Goal: Task Accomplishment & Management: Manage account settings

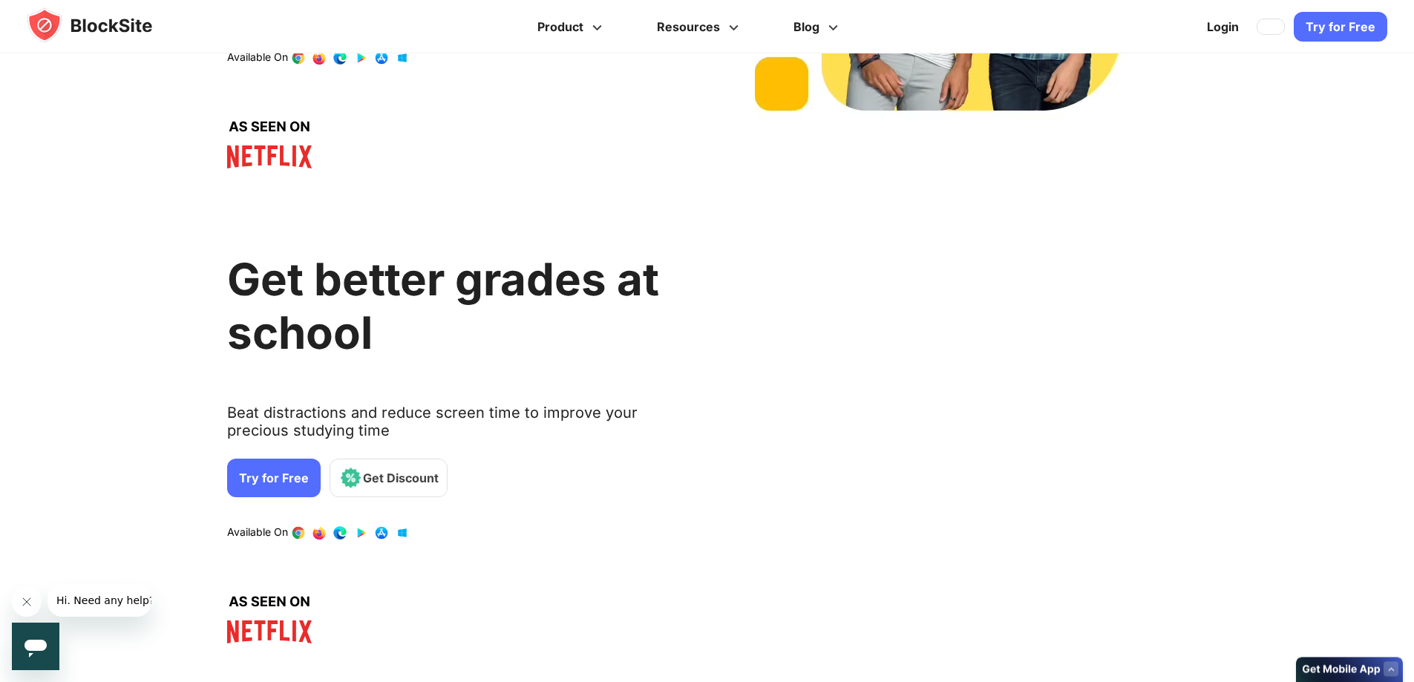
scroll to position [1262, 0]
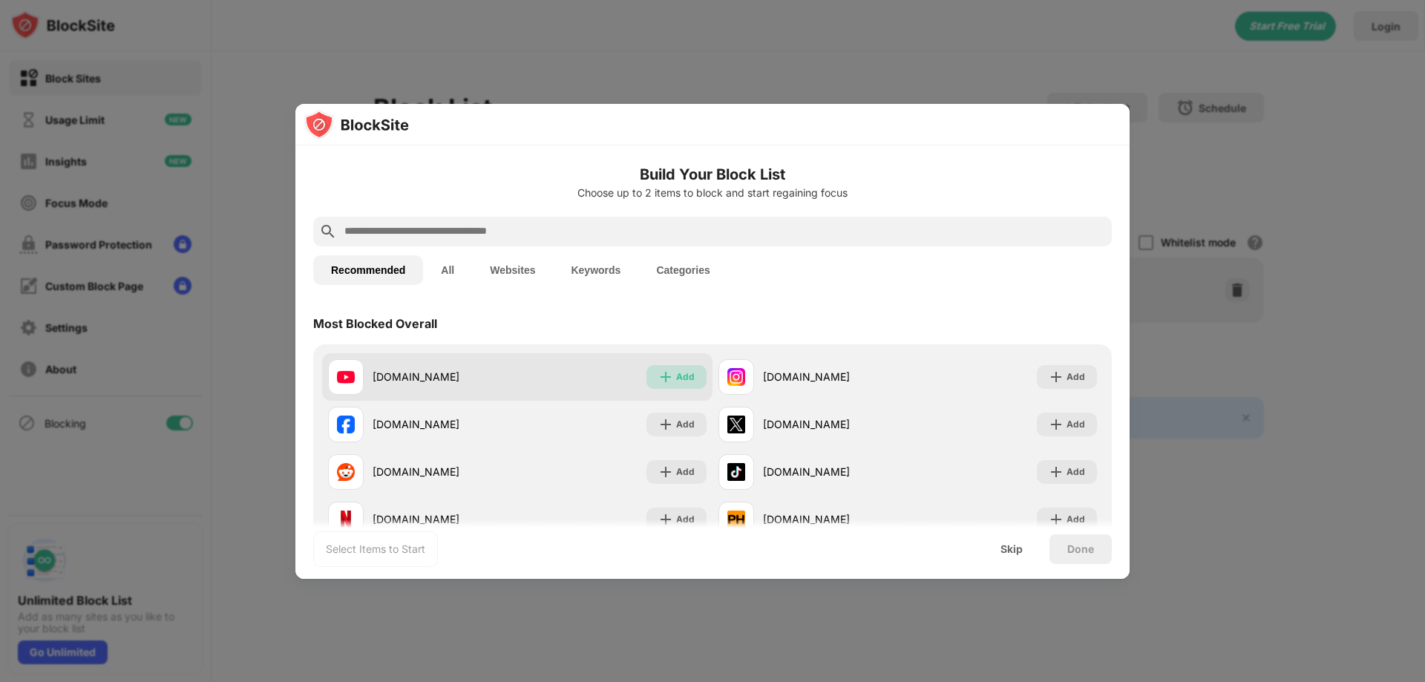
click at [684, 376] on div "Add" at bounding box center [685, 377] width 19 height 15
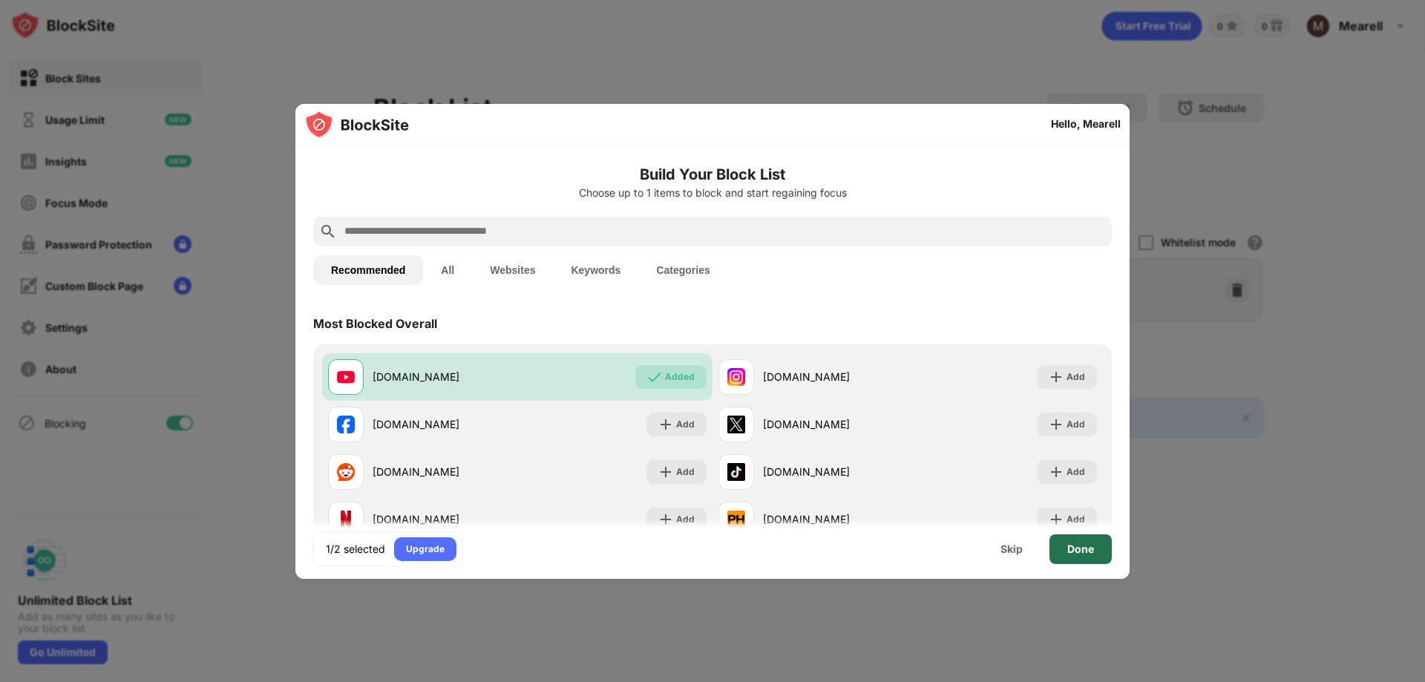
click at [1069, 554] on div "Done" at bounding box center [1080, 549] width 27 height 12
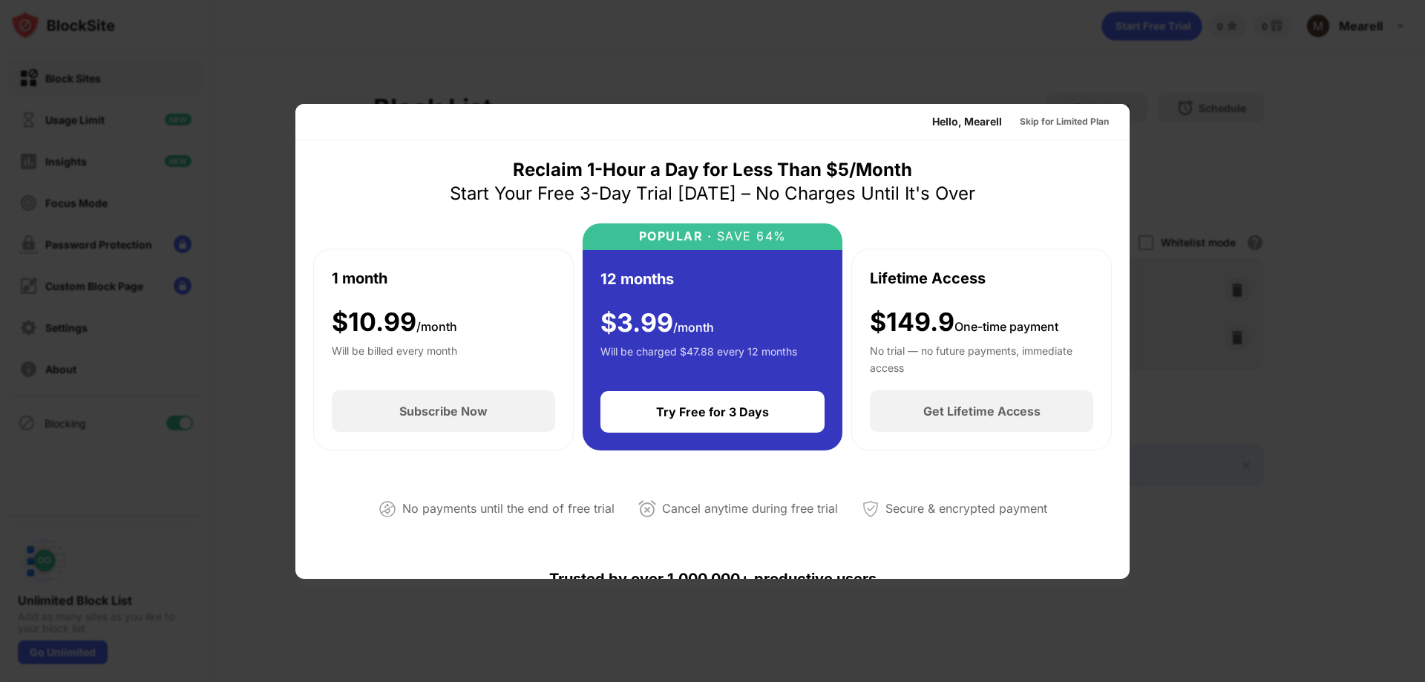
click at [1279, 248] on div at bounding box center [712, 341] width 1425 height 682
click at [740, 63] on div at bounding box center [712, 341] width 1425 height 682
click at [523, 12] on div at bounding box center [712, 341] width 1425 height 682
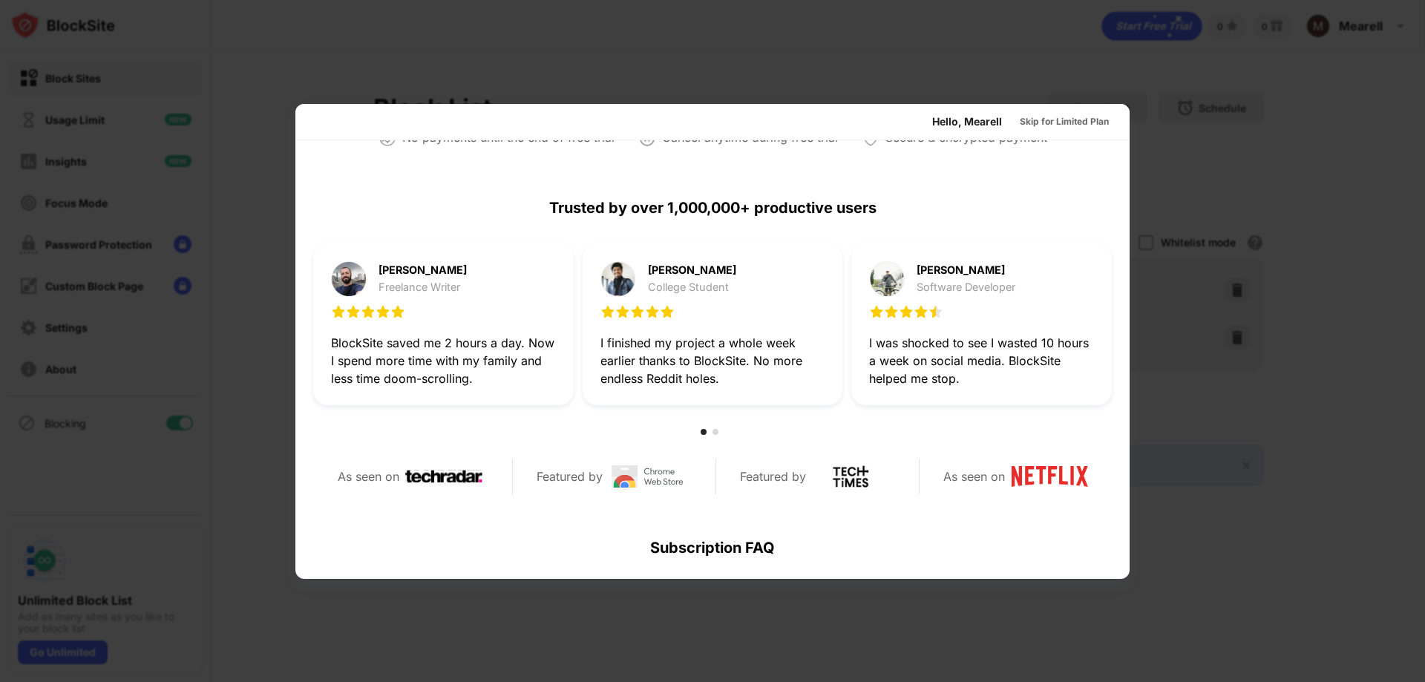
scroll to position [668, 0]
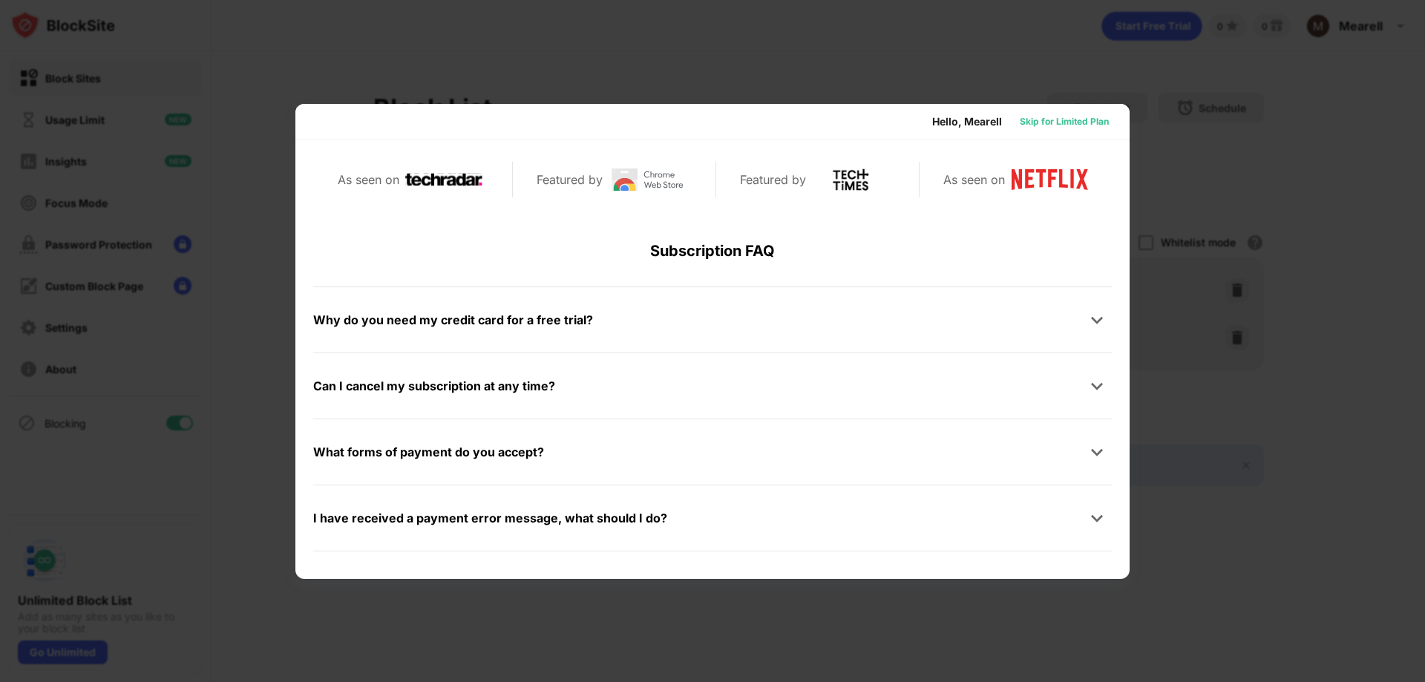
click at [1026, 116] on div "Skip for Limited Plan" at bounding box center [1064, 121] width 89 height 15
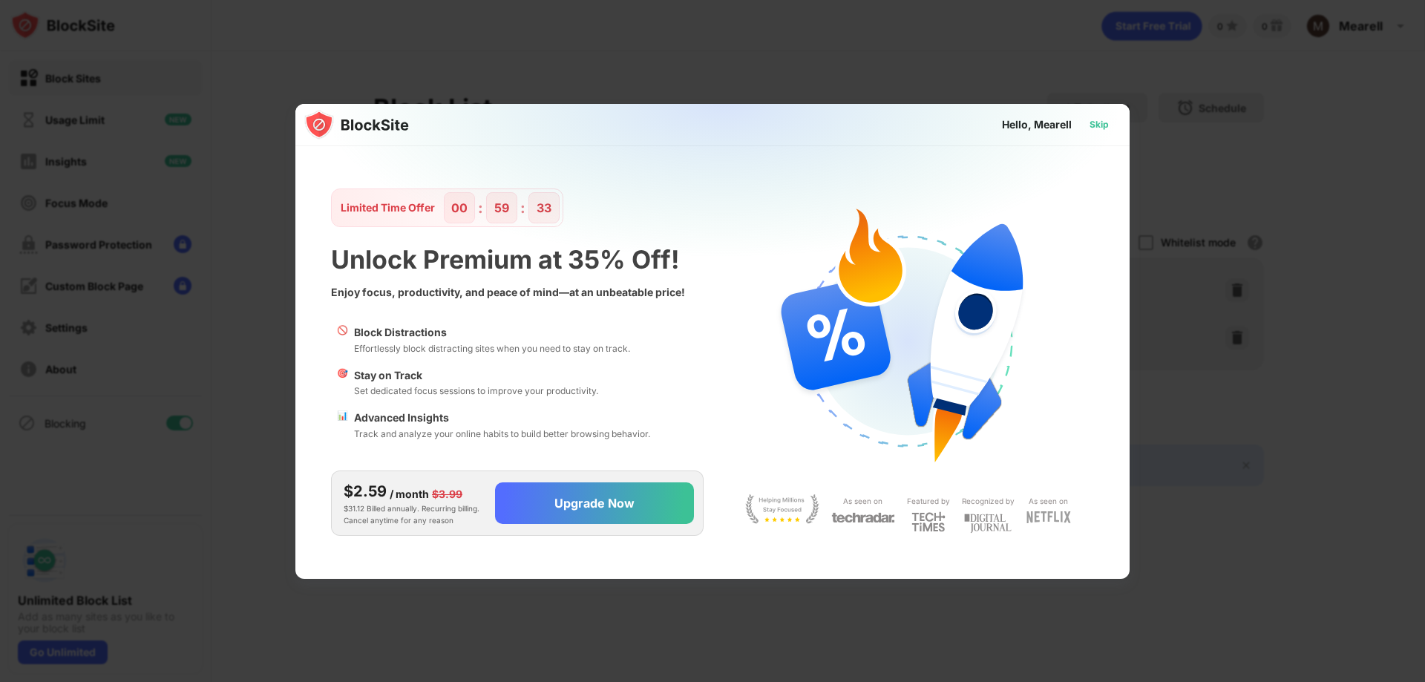
click at [1108, 124] on div "Skip" at bounding box center [1098, 124] width 19 height 15
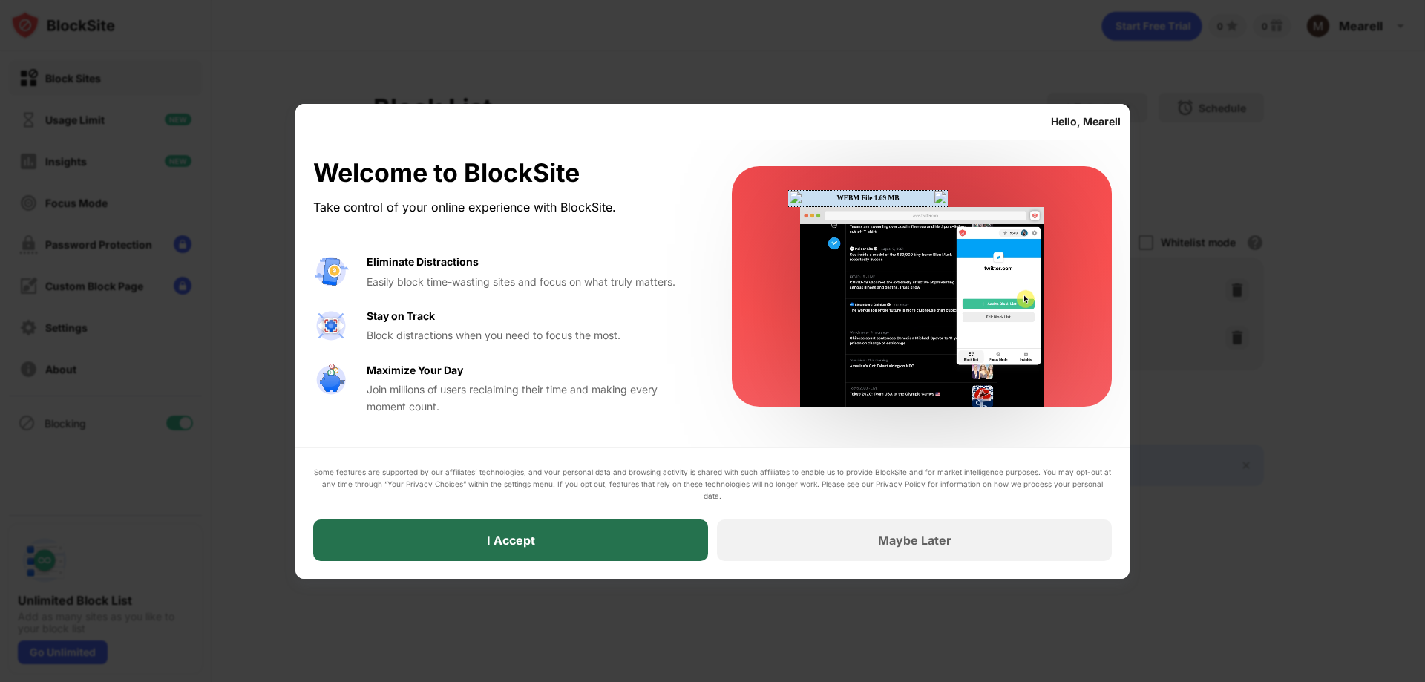
click at [551, 552] on div "I Accept" at bounding box center [510, 540] width 395 height 42
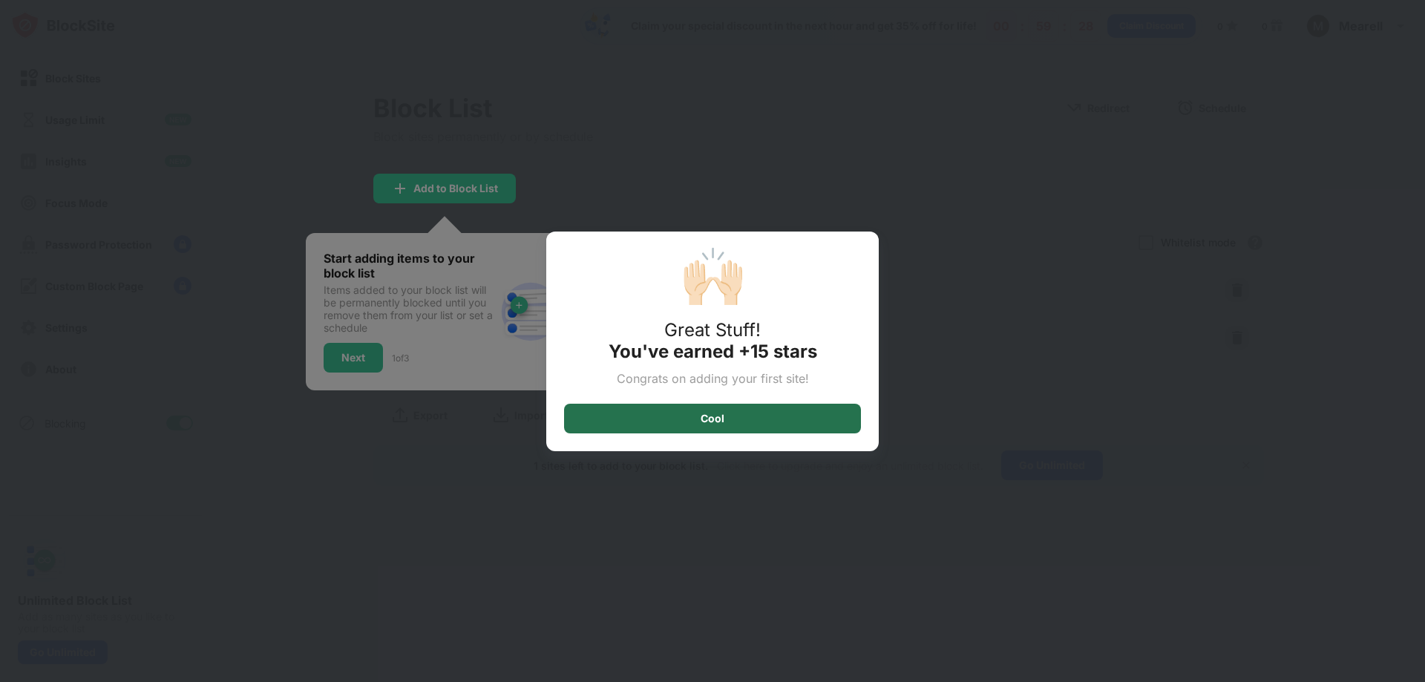
click at [701, 425] on div "Cool" at bounding box center [712, 419] width 297 height 30
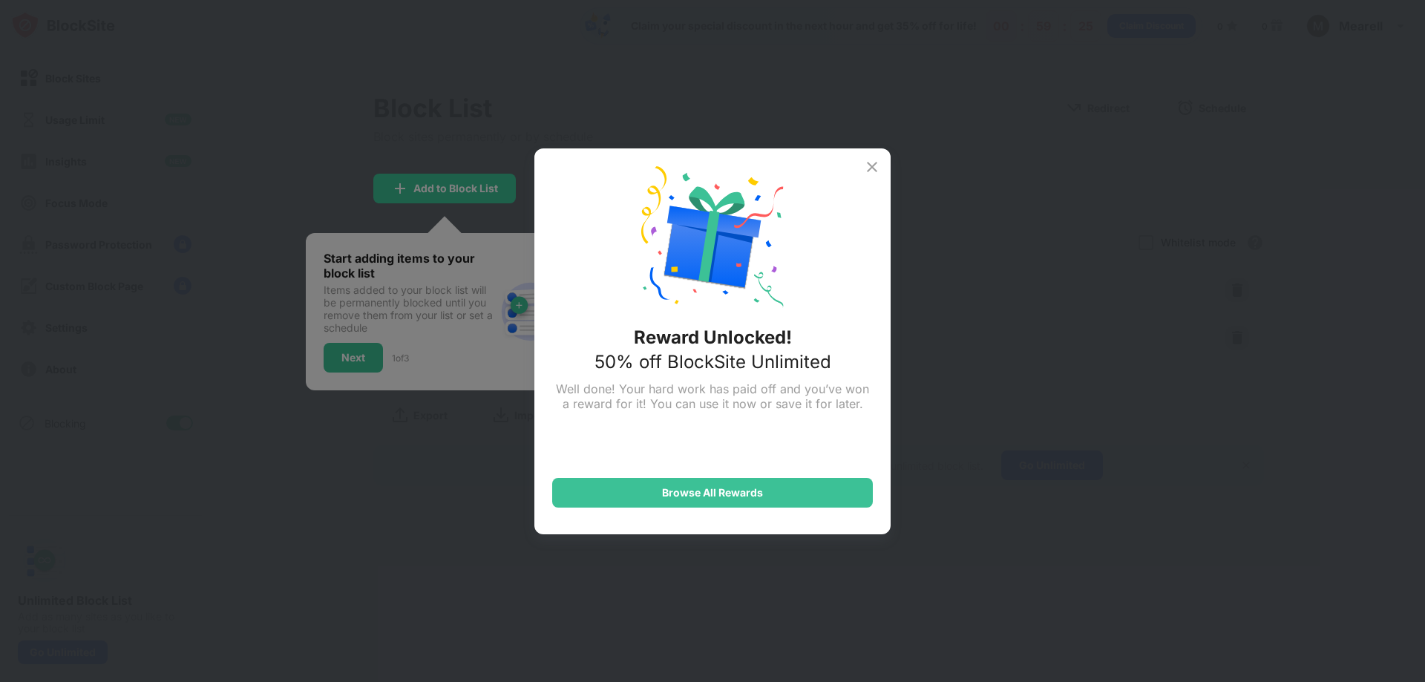
click at [863, 165] on img at bounding box center [872, 167] width 18 height 18
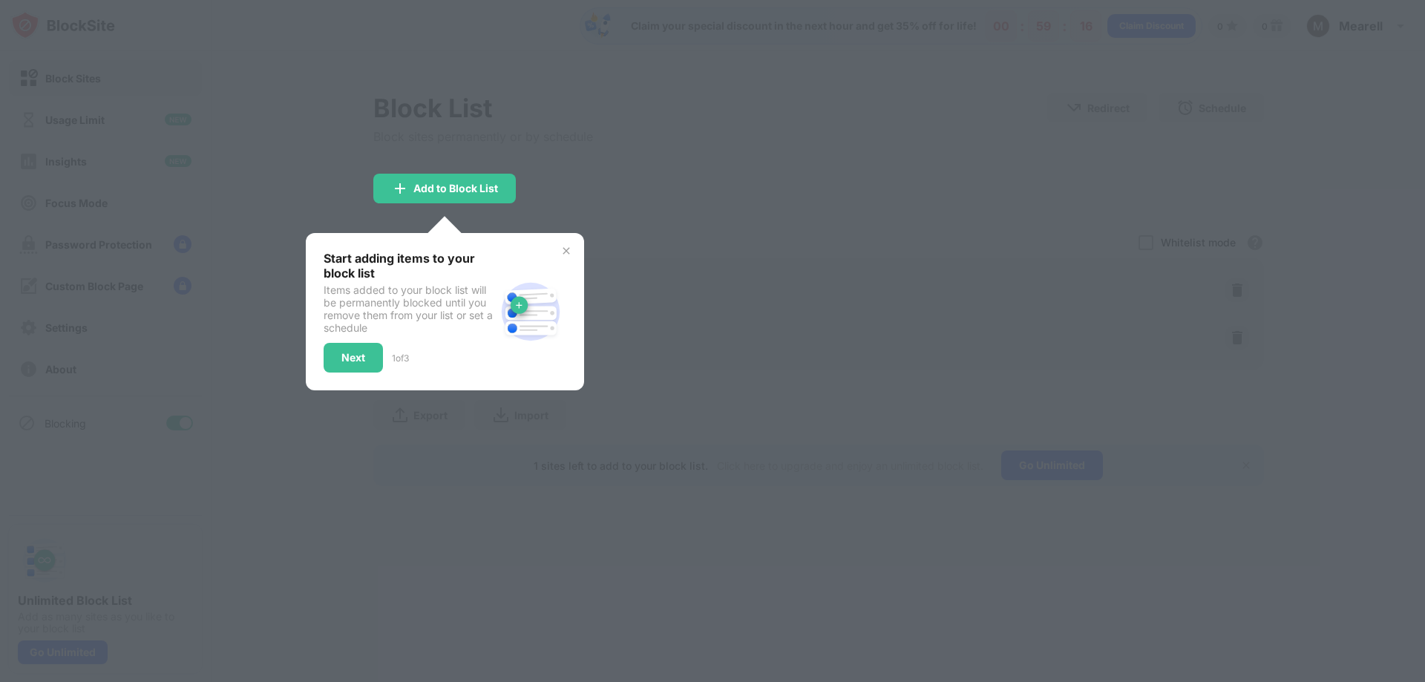
click at [652, 105] on div at bounding box center [712, 341] width 1425 height 682
click at [564, 254] on img at bounding box center [566, 251] width 12 height 12
